Goal: Check status: Check status

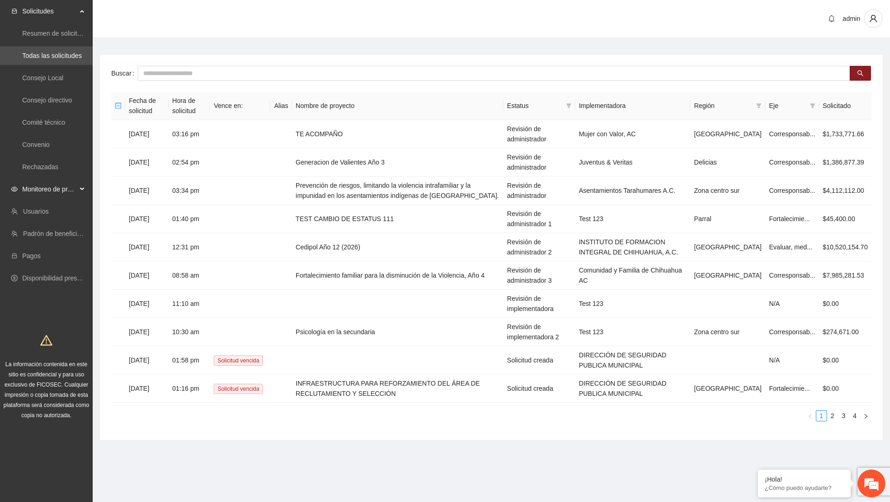
click at [66, 185] on span "Monitoreo de proyectos" at bounding box center [49, 189] width 55 height 19
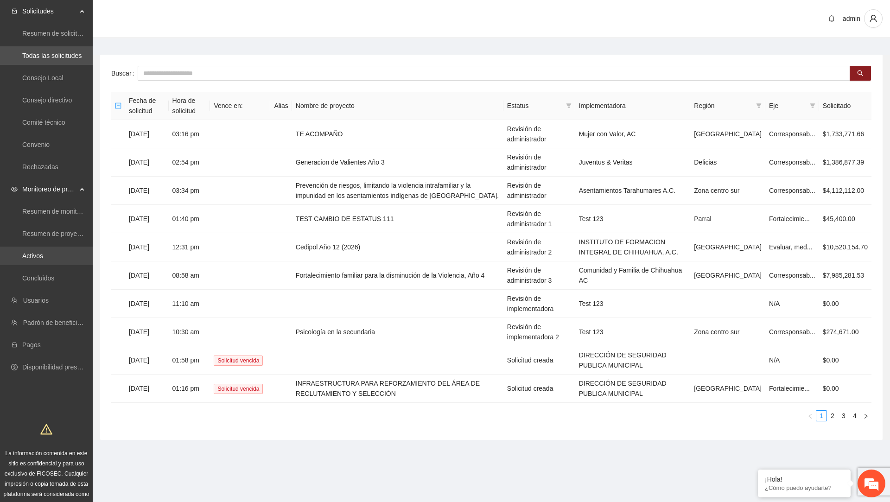
click at [43, 258] on link "Activos" at bounding box center [32, 255] width 21 height 7
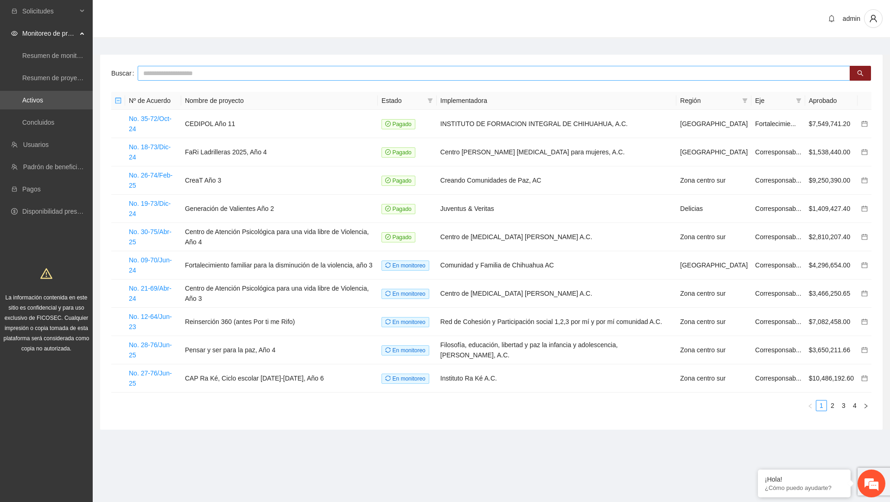
click at [257, 78] on input "text" at bounding box center [494, 73] width 712 height 15
type input "***"
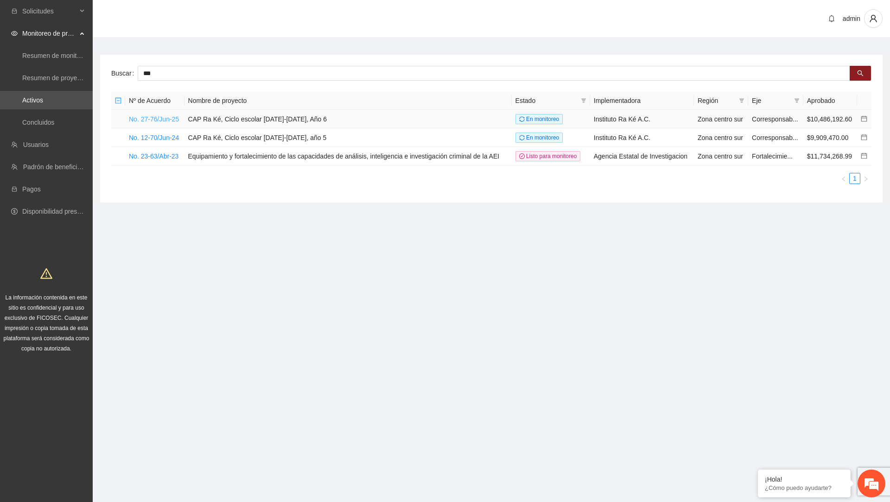
click at [170, 119] on link "No. 27-76/Jun-25" at bounding box center [154, 118] width 50 height 7
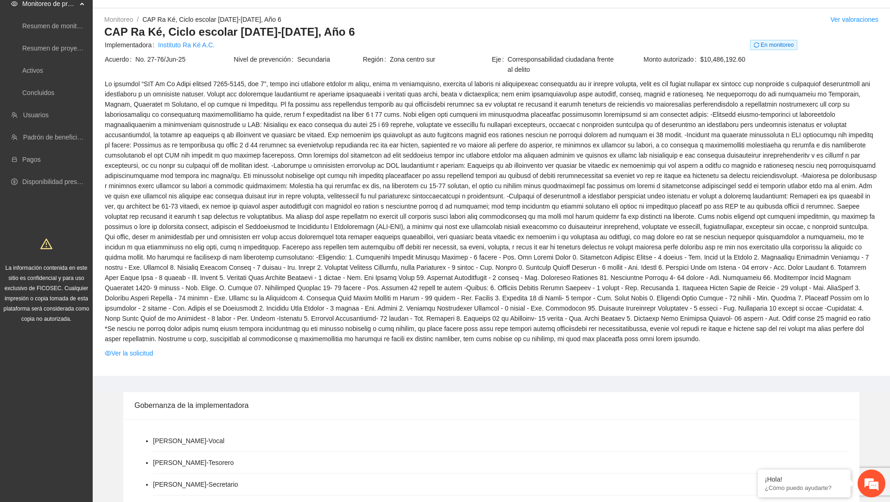
scroll to position [41, 0]
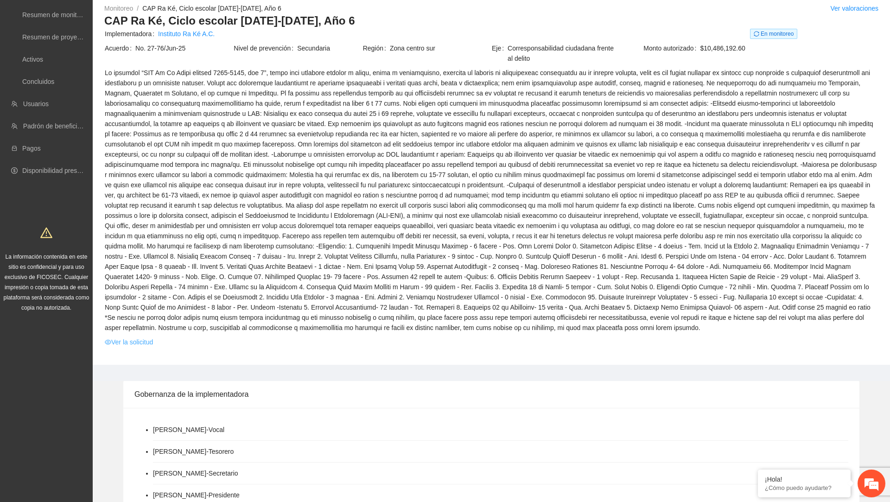
click at [153, 347] on link "Ver la solicitud" at bounding box center [129, 342] width 48 height 10
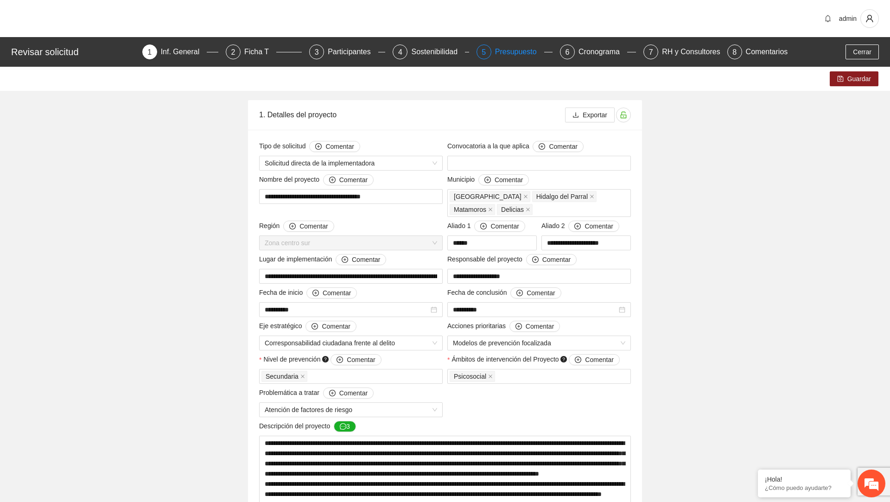
click at [503, 51] on div "Presupuesto" at bounding box center [519, 51] width 49 height 15
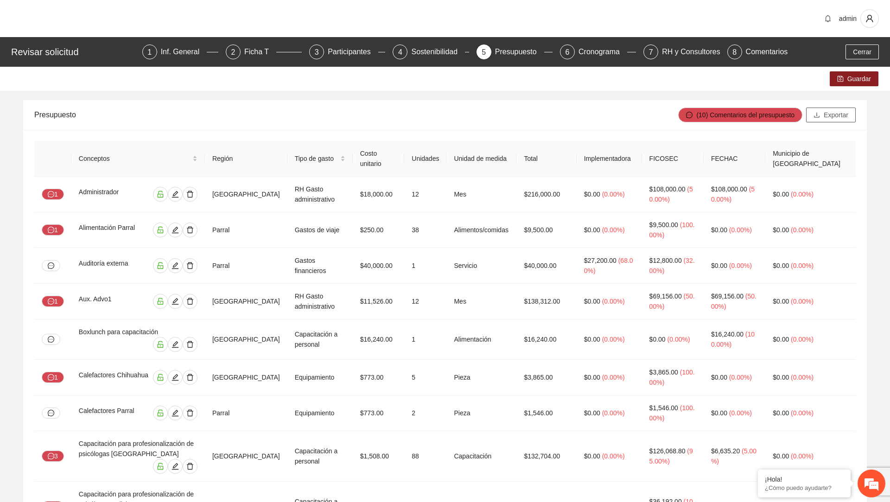
click at [817, 116] on icon "download" at bounding box center [816, 115] width 6 height 6
